Goal: Task Accomplishment & Management: Use online tool/utility

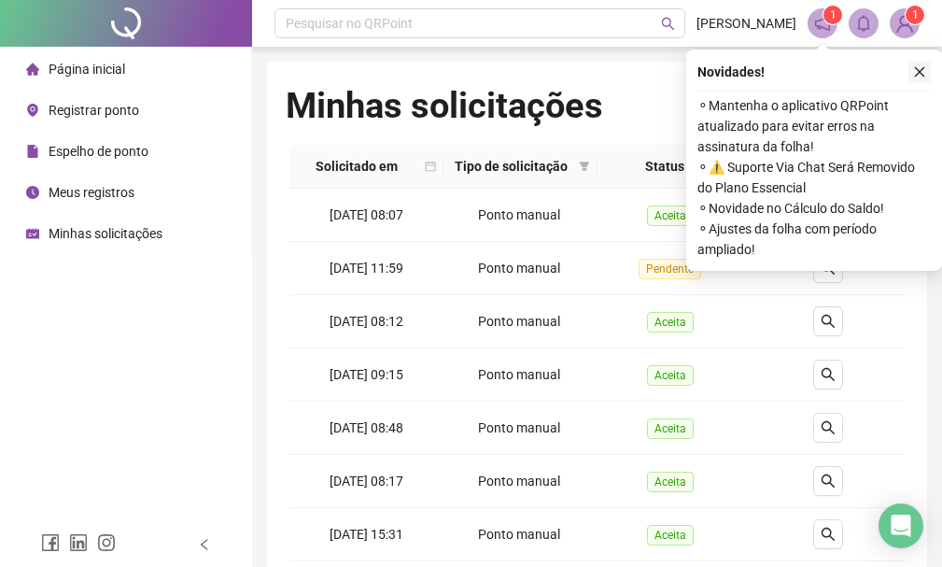
click at [913, 68] on icon "close" at bounding box center [919, 71] width 13 height 13
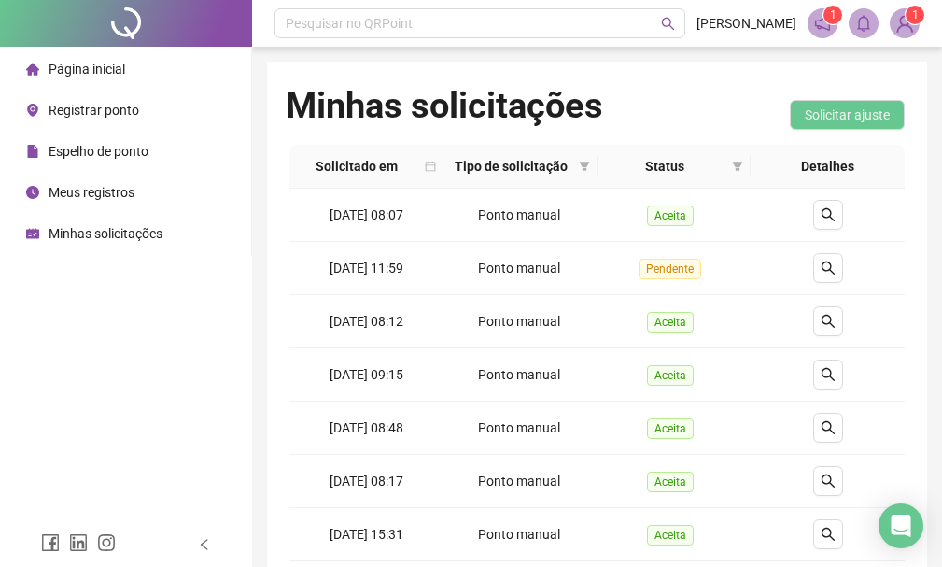
click at [73, 111] on span "Registrar ponto" at bounding box center [94, 110] width 91 height 15
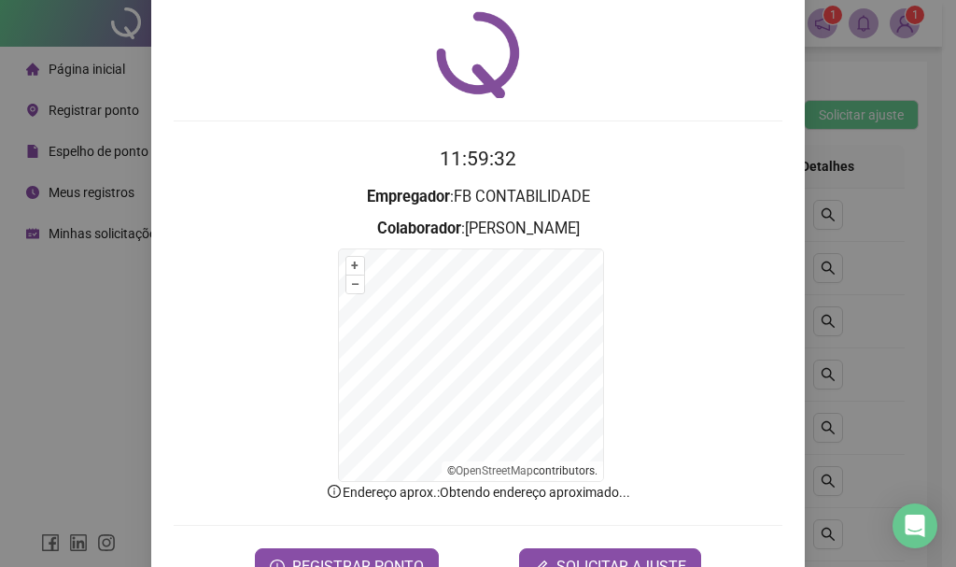
scroll to position [116, 0]
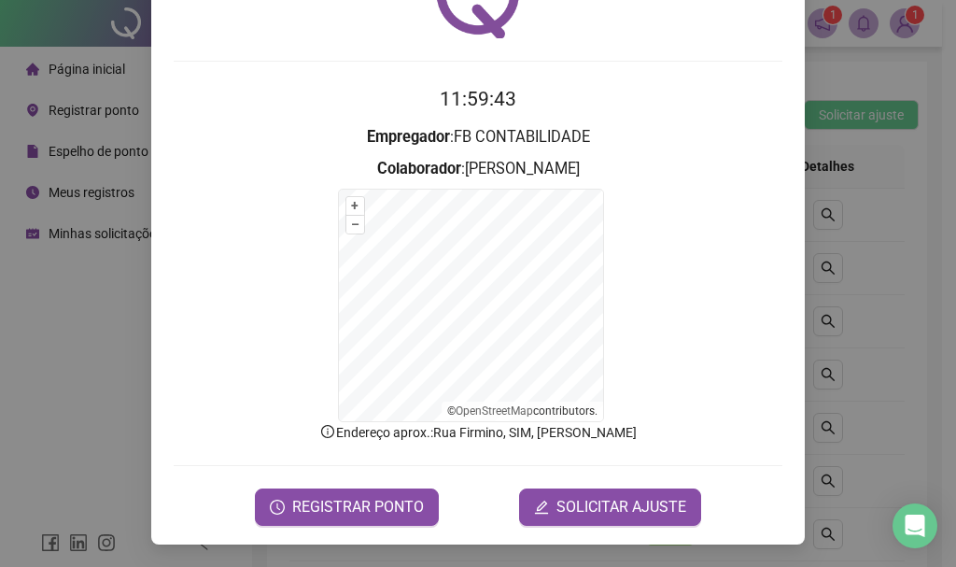
click at [655, 327] on form "+ – ⇧ › © OpenStreetMap contributors." at bounding box center [478, 305] width 609 height 233
click at [696, 344] on form "+ – ⇧ › © OpenStreetMap contributors." at bounding box center [478, 305] width 609 height 233
click at [362, 493] on button "REGISTRAR PONTO" at bounding box center [347, 506] width 184 height 37
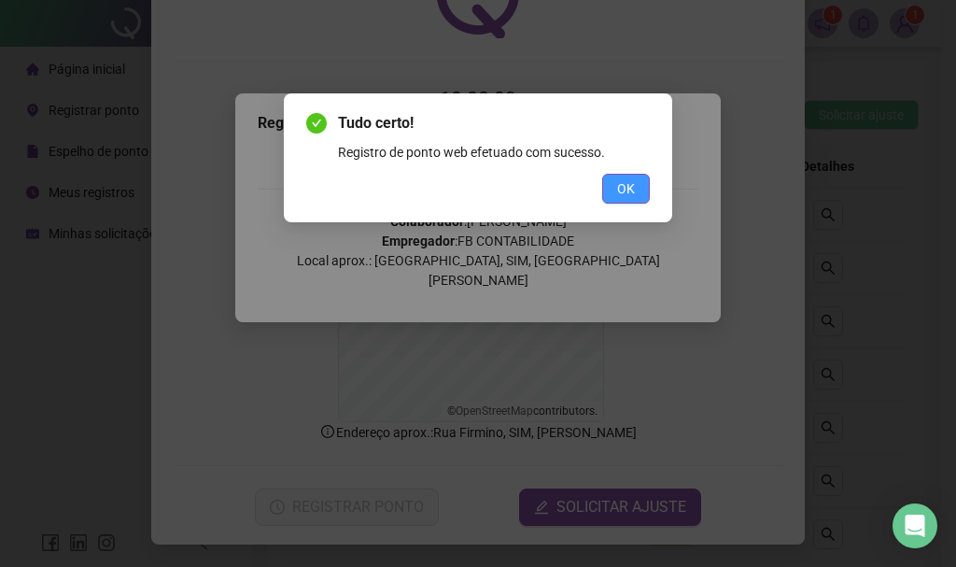
click at [612, 194] on button "OK" at bounding box center [626, 189] width 48 height 30
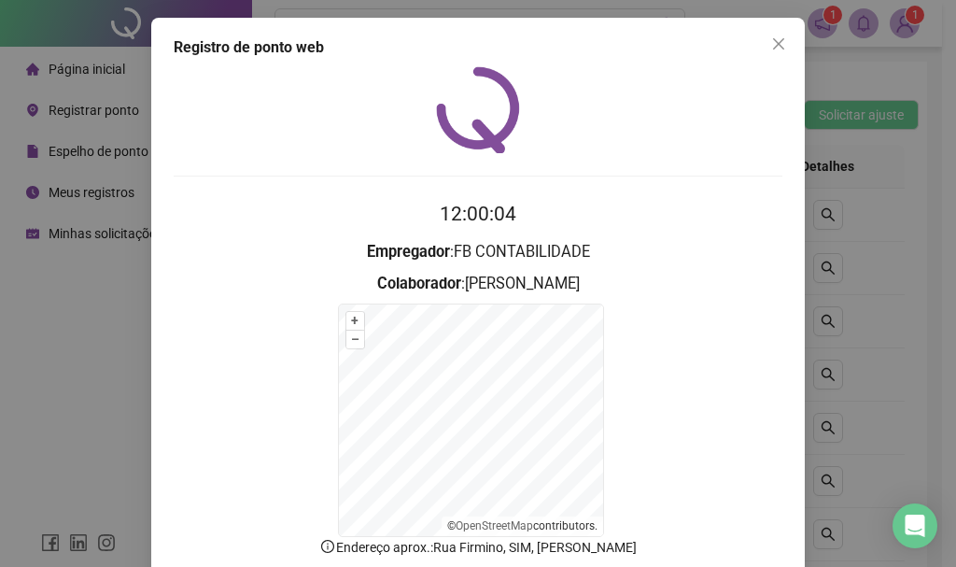
scroll to position [0, 0]
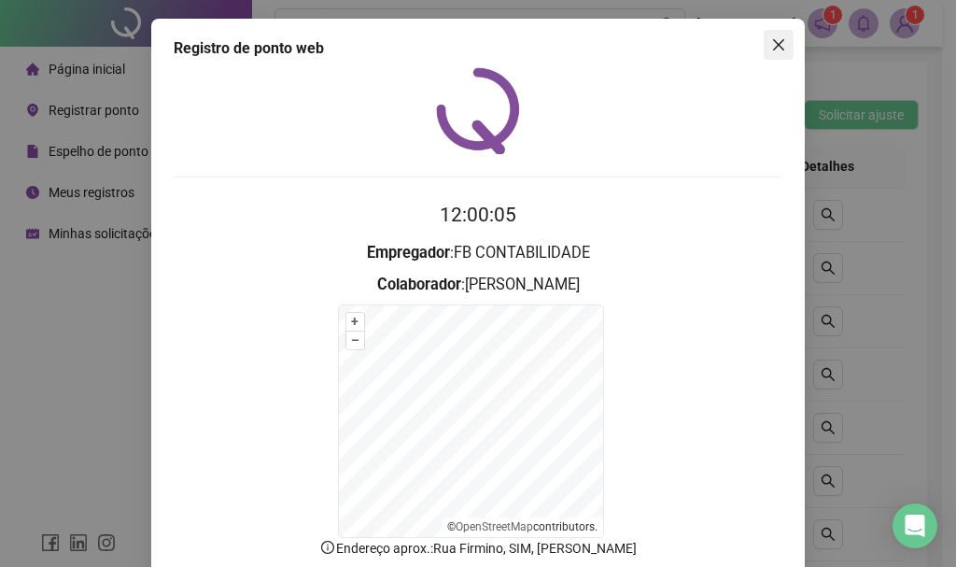
click at [774, 55] on button "Close" at bounding box center [779, 45] width 30 height 30
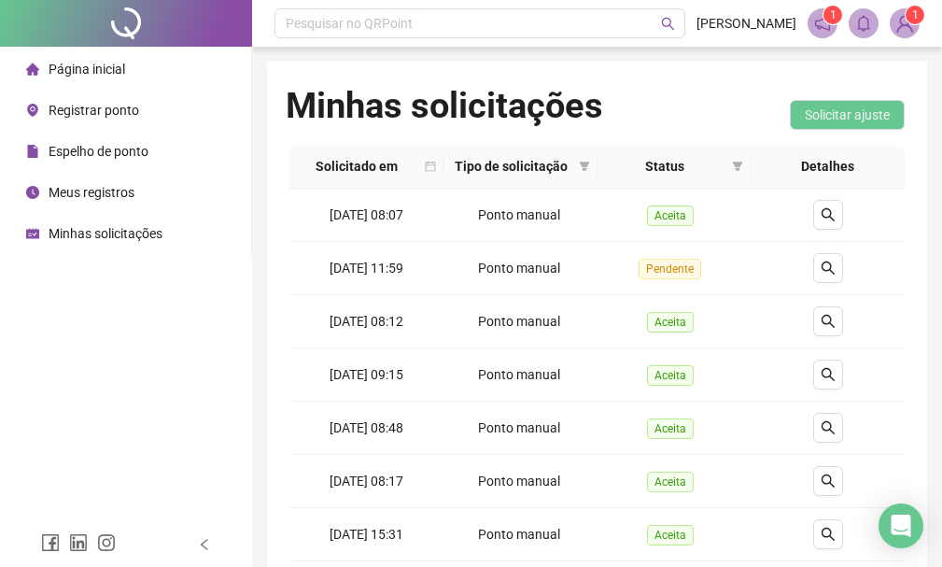
click at [124, 117] on span "Registrar ponto" at bounding box center [94, 110] width 91 height 15
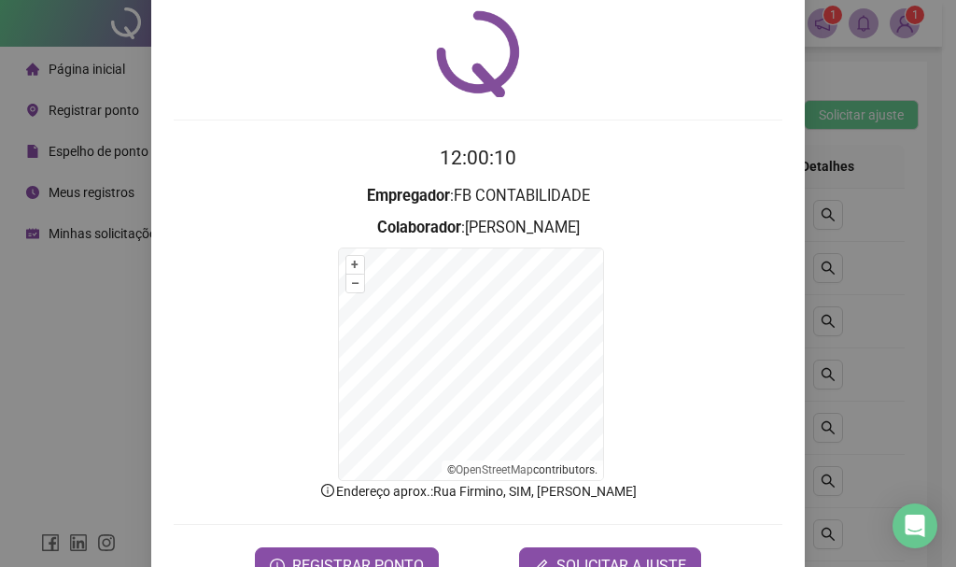
scroll to position [116, 0]
